Goal: Communication & Community: Connect with others

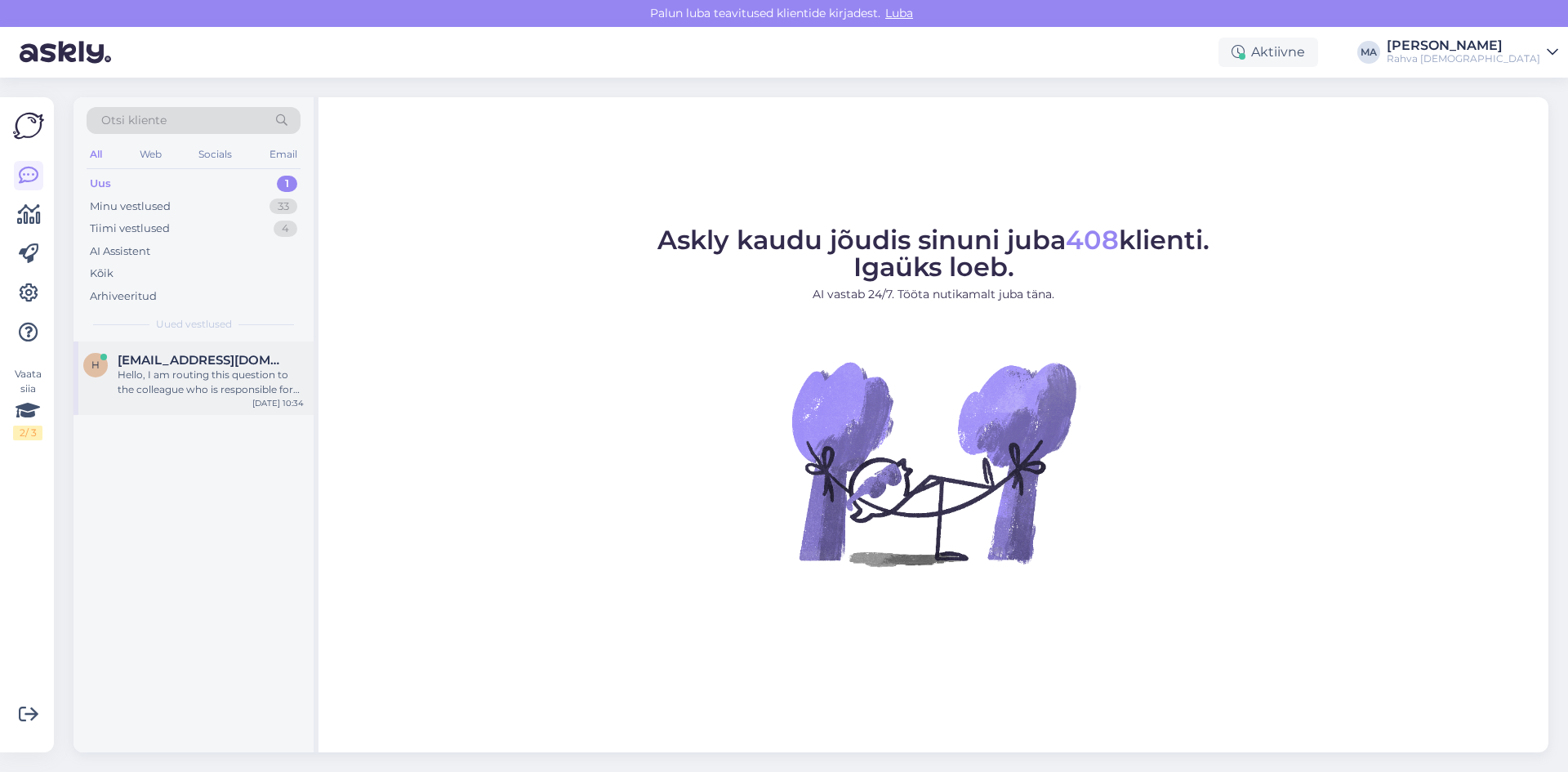
click at [252, 362] on div "[EMAIL_ADDRESS][DOMAIN_NAME]" at bounding box center [211, 359] width 186 height 14
